Goal: Task Accomplishment & Management: Manage account settings

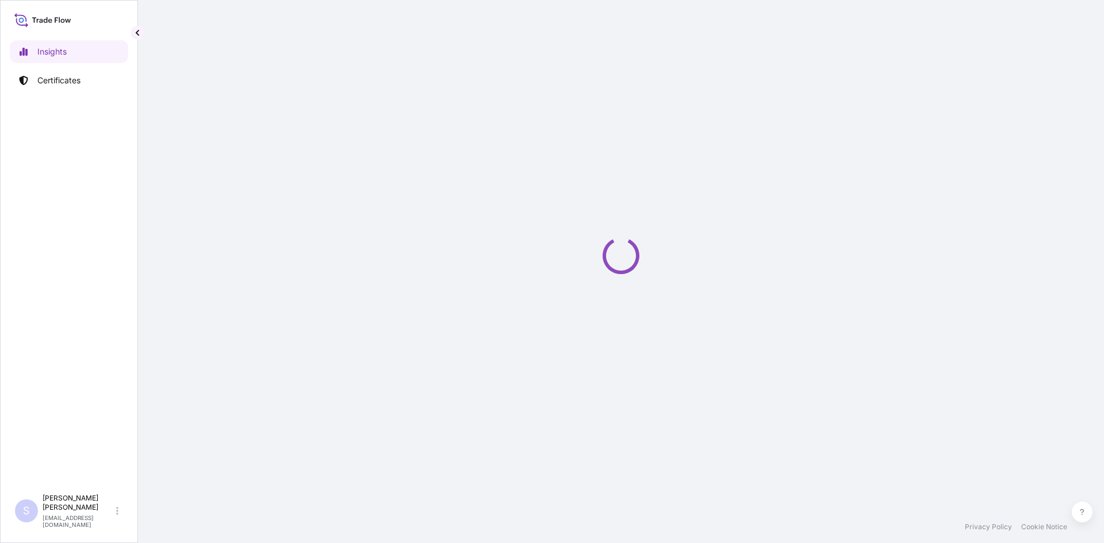
select select "2025"
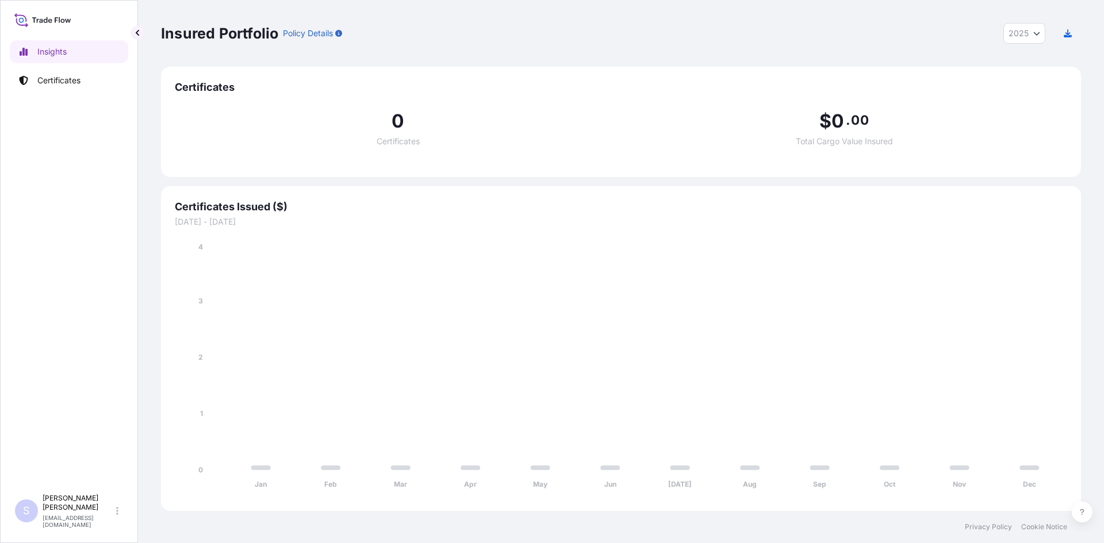
click at [69, 87] on link "Certificates" at bounding box center [69, 80] width 118 height 23
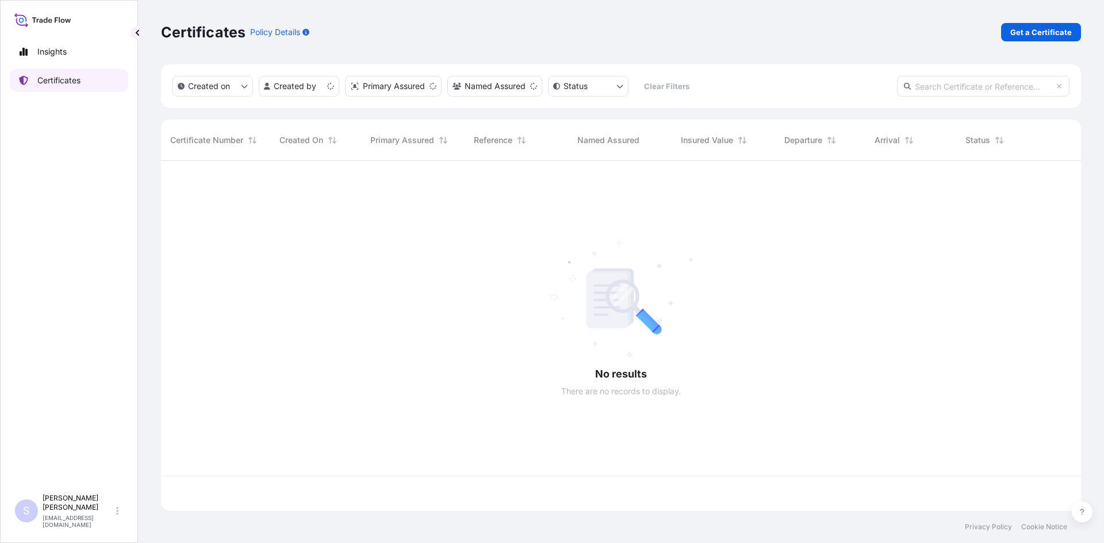
scroll to position [348, 911]
click at [951, 89] on input "text" at bounding box center [983, 86] width 173 height 21
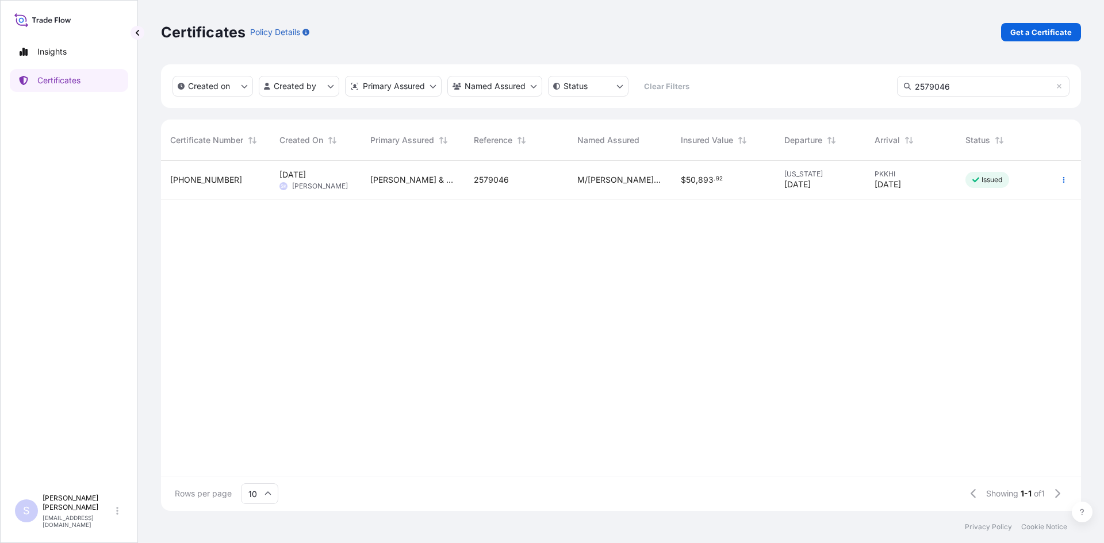
type input "2579046"
click at [1059, 181] on button "button" at bounding box center [1064, 180] width 18 height 18
click at [1074, 177] on div at bounding box center [1064, 180] width 35 height 39
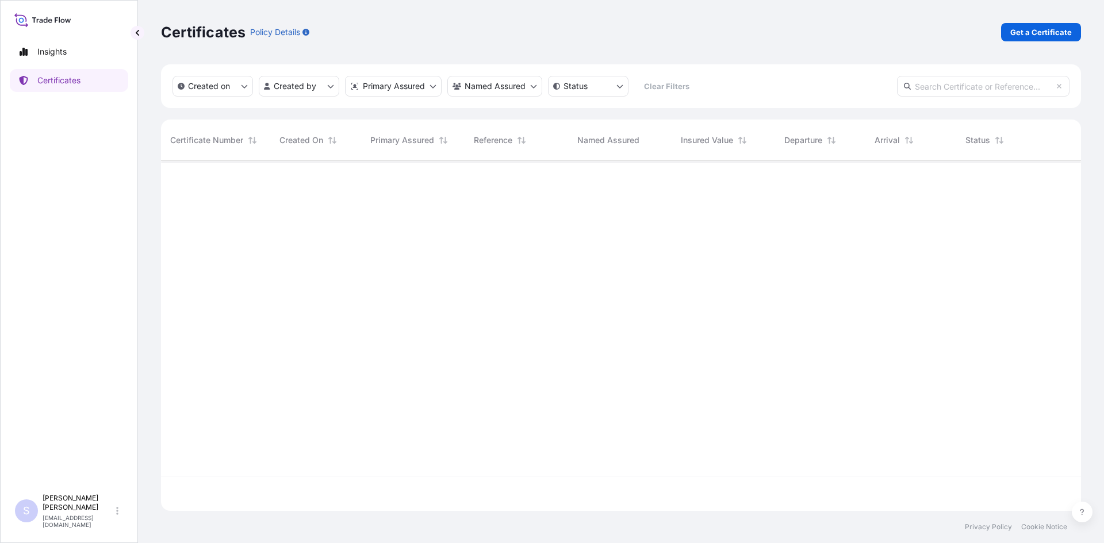
scroll to position [348, 911]
click at [928, 87] on input "text" at bounding box center [983, 86] width 173 height 21
type input "2579046"
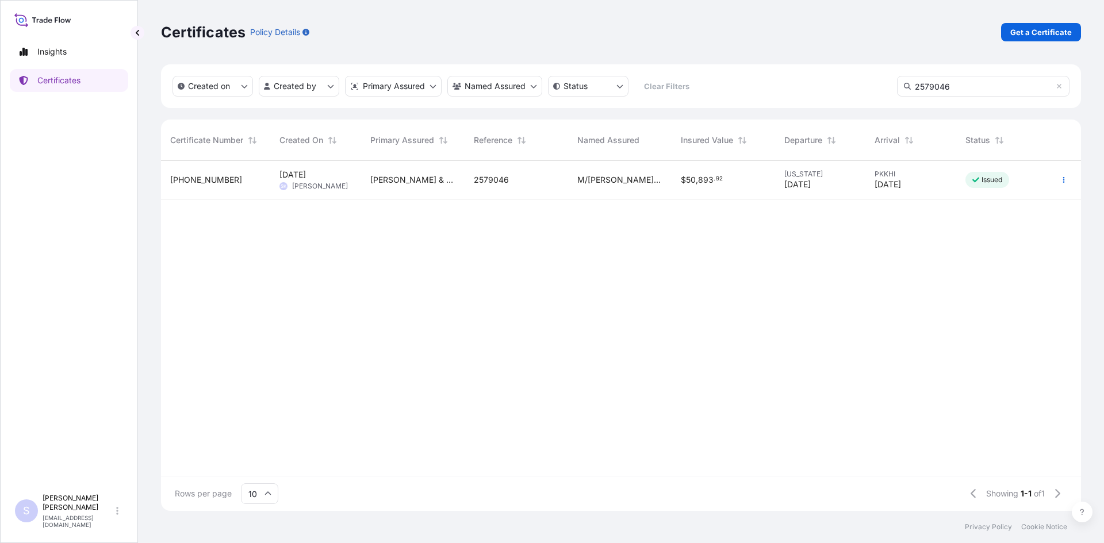
click at [273, 190] on div "2 Oct 2025 SK Steve Klinger" at bounding box center [315, 180] width 91 height 39
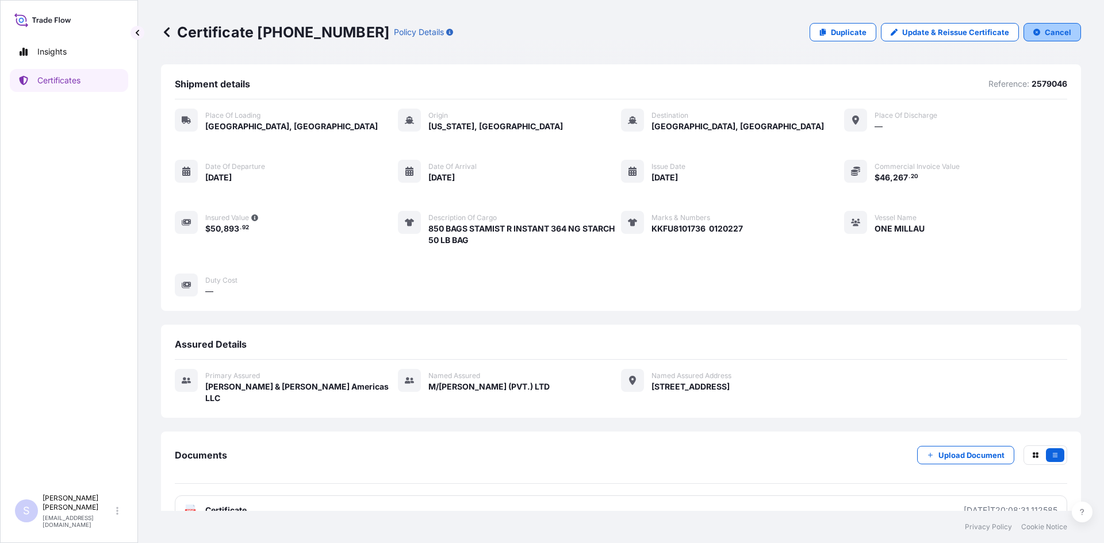
click at [1057, 30] on p "Cancel" at bounding box center [1058, 32] width 26 height 12
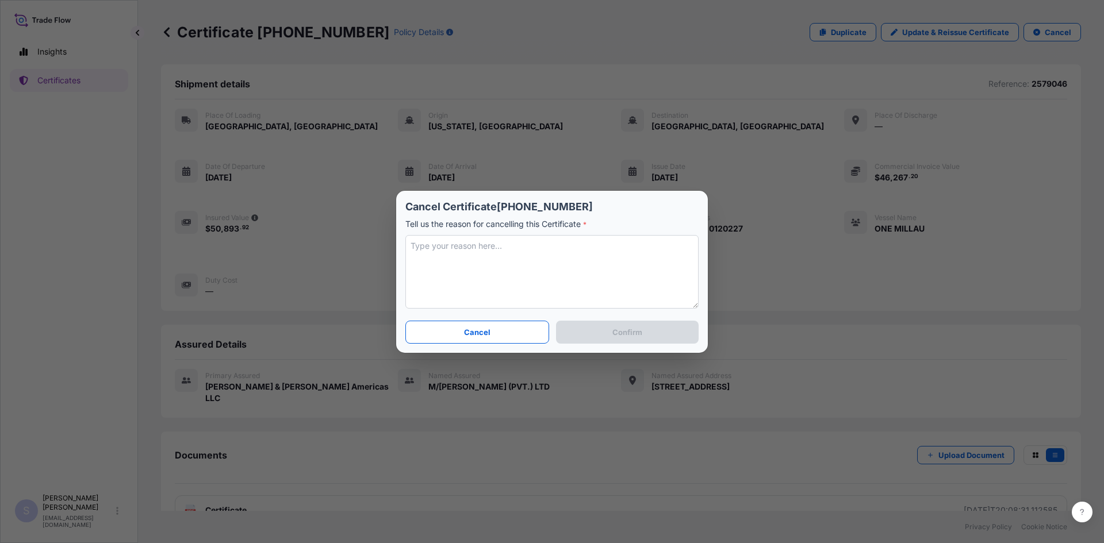
click at [476, 259] on textarea at bounding box center [551, 272] width 293 height 74
type textarea "Insurance not needed"
click at [615, 325] on button "Confirm" at bounding box center [627, 332] width 143 height 23
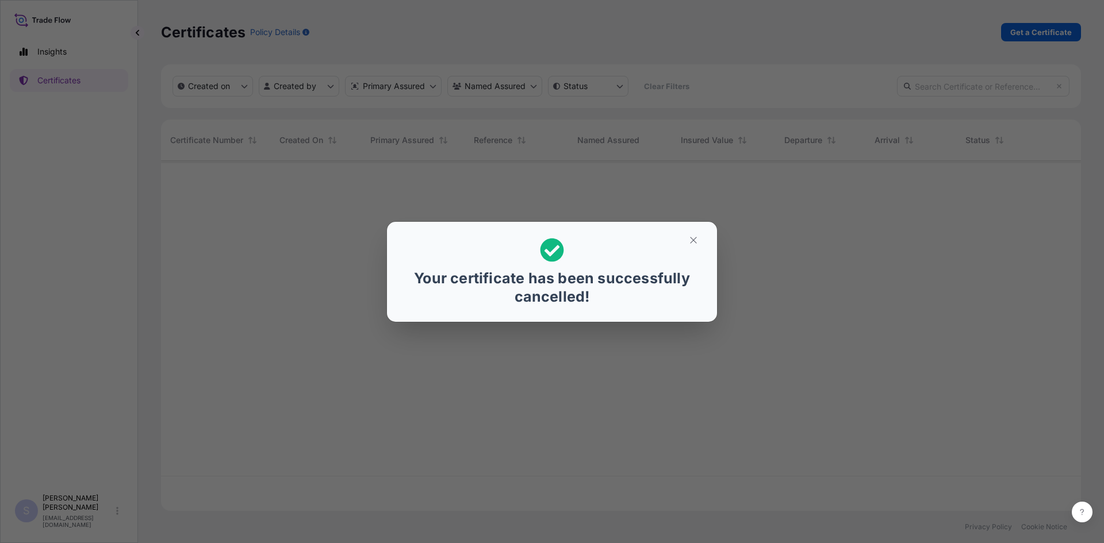
scroll to position [348, 911]
